Goal: Information Seeking & Learning: Get advice/opinions

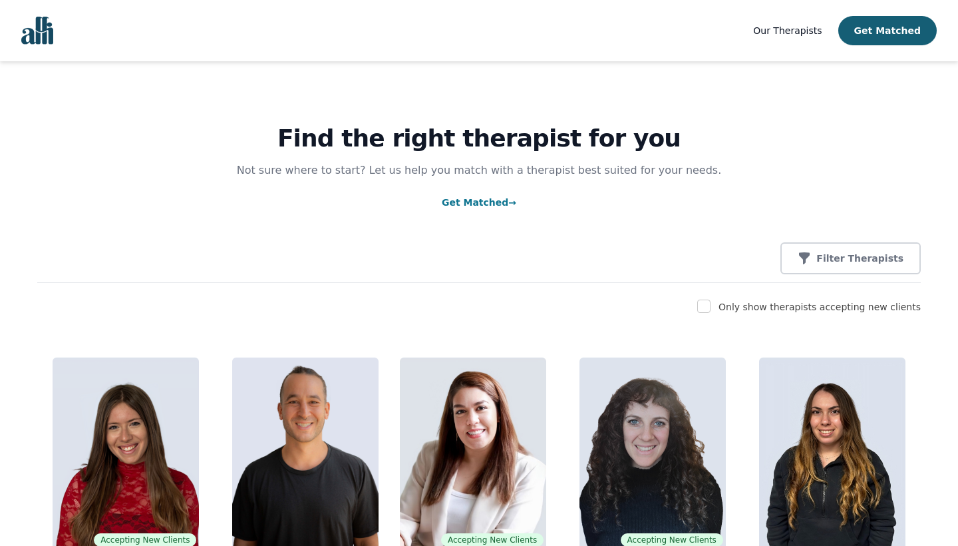
click at [757, 307] on label "Only show therapists accepting new clients" at bounding box center [820, 306] width 202 height 11
click at [845, 250] on button "Filter Therapists" at bounding box center [851, 258] width 140 height 32
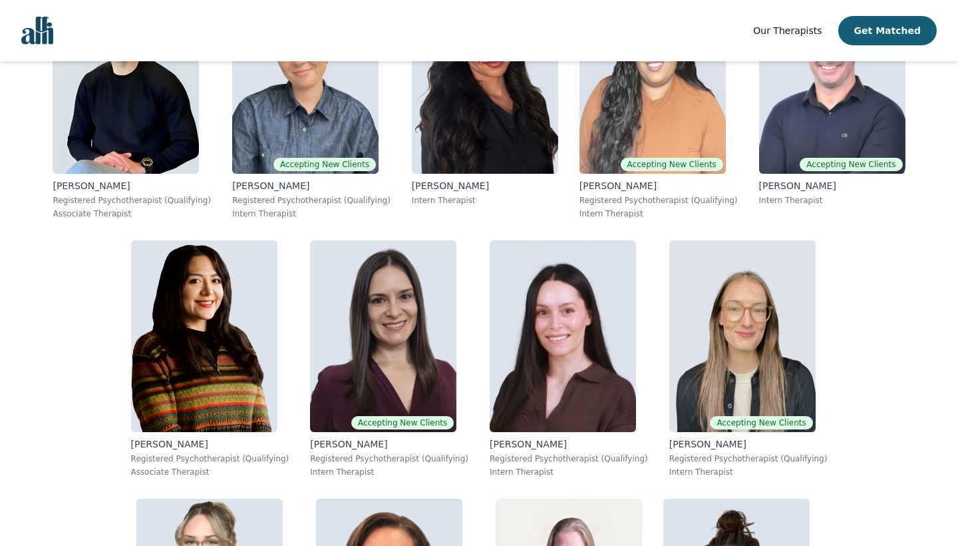
scroll to position [2309, 0]
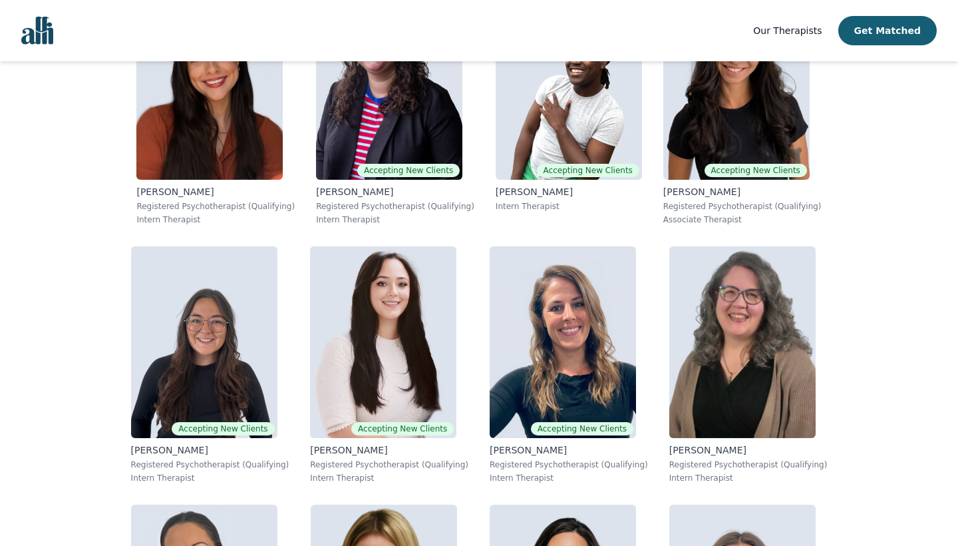
scroll to position [4500, 0]
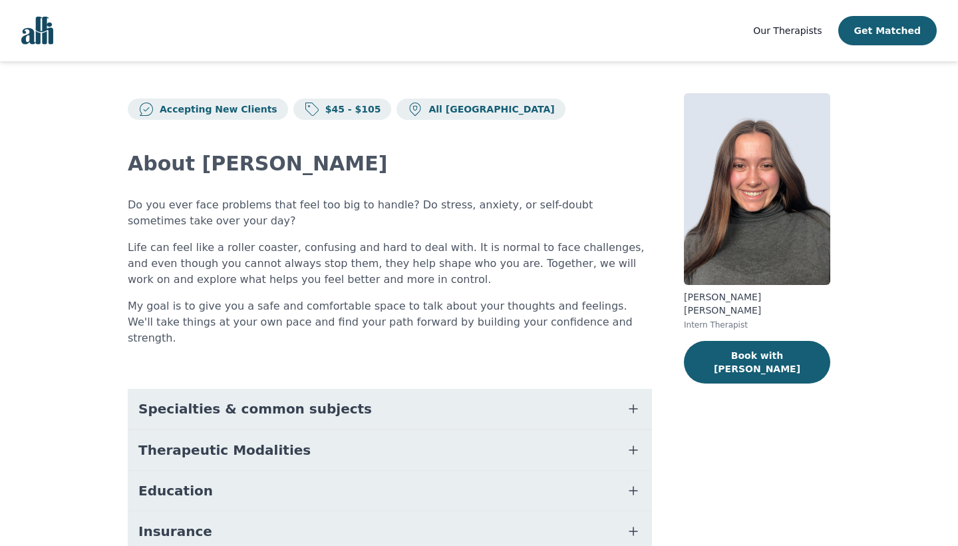
click at [300, 389] on button "Specialties & common subjects" at bounding box center [390, 409] width 524 height 40
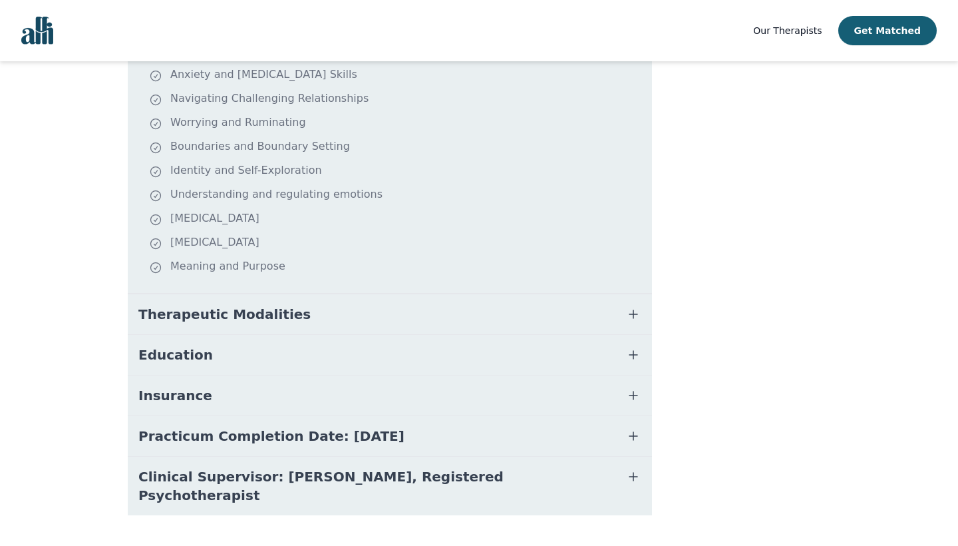
scroll to position [390, 0]
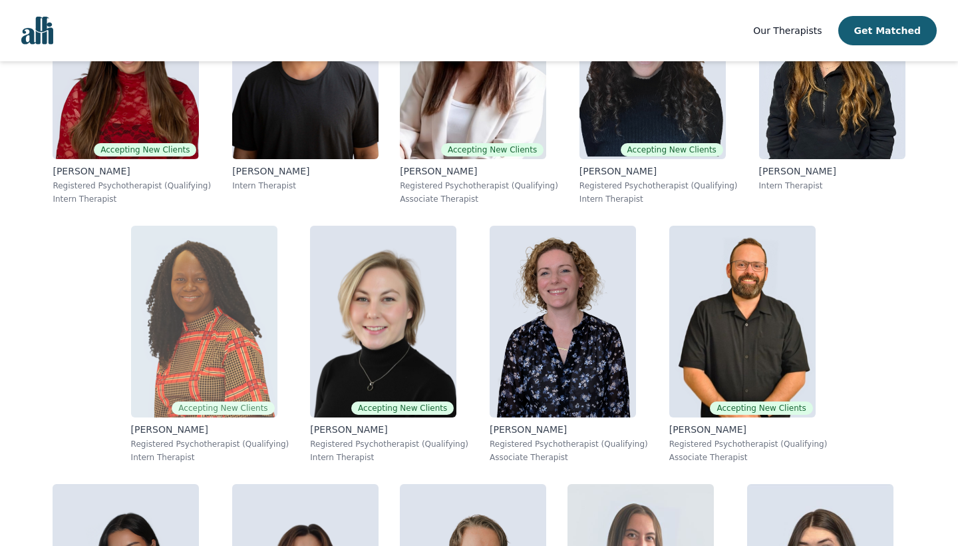
click at [131, 317] on img at bounding box center [204, 322] width 146 height 192
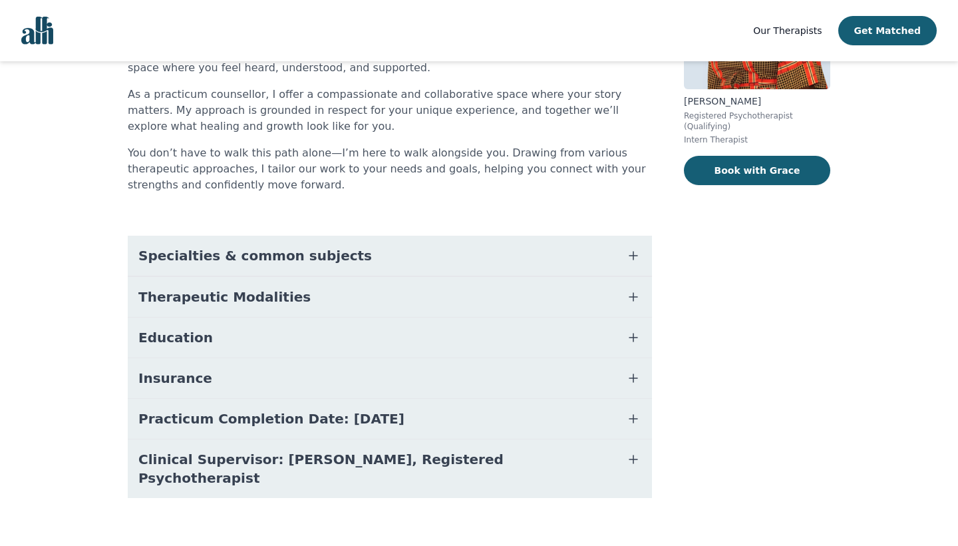
scroll to position [193, 0]
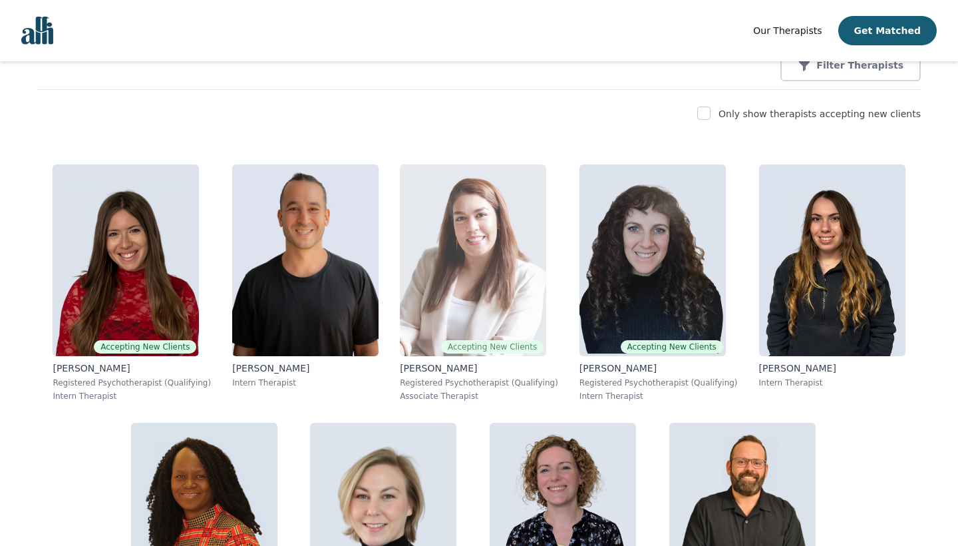
click at [520, 264] on img at bounding box center [473, 260] width 146 height 192
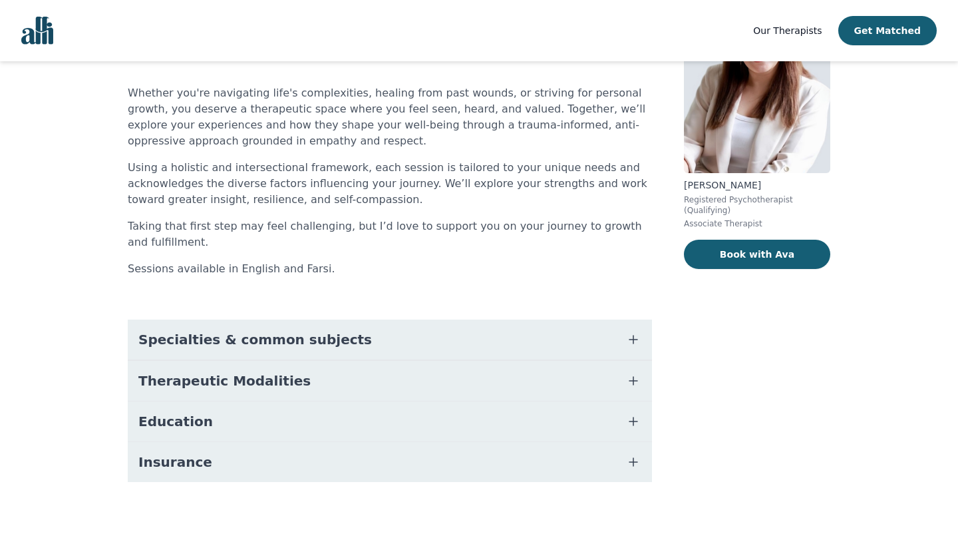
scroll to position [112, 0]
click at [172, 466] on span "Insurance" at bounding box center [175, 462] width 74 height 19
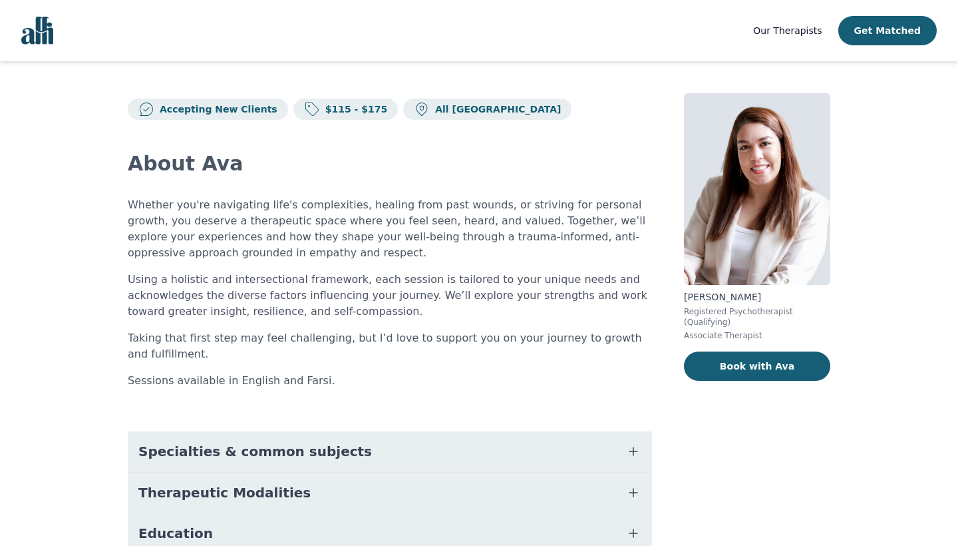
scroll to position [0, 0]
